Goal: Information Seeking & Learning: Understand process/instructions

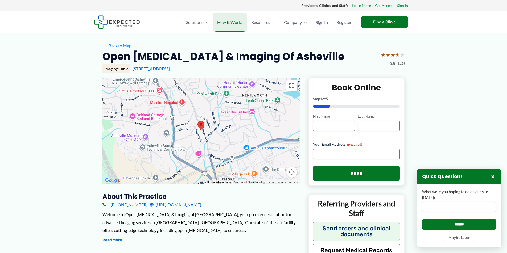
click at [228, 23] on span "How It Works" at bounding box center [230, 22] width 26 height 19
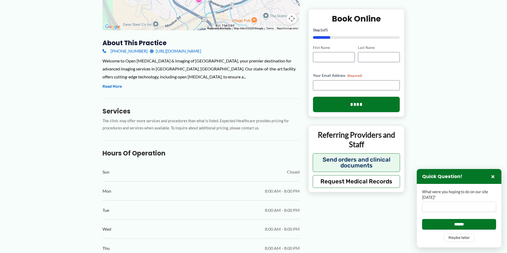
scroll to position [155, 0]
click at [115, 85] on button "Read More" at bounding box center [111, 86] width 19 height 6
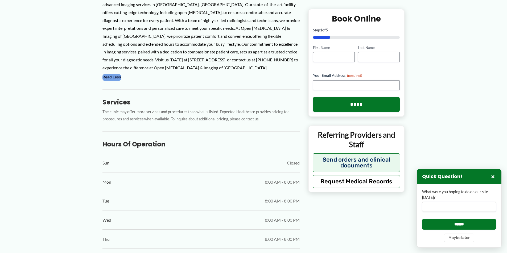
scroll to position [0, 0]
